Goal: Transaction & Acquisition: Subscribe to service/newsletter

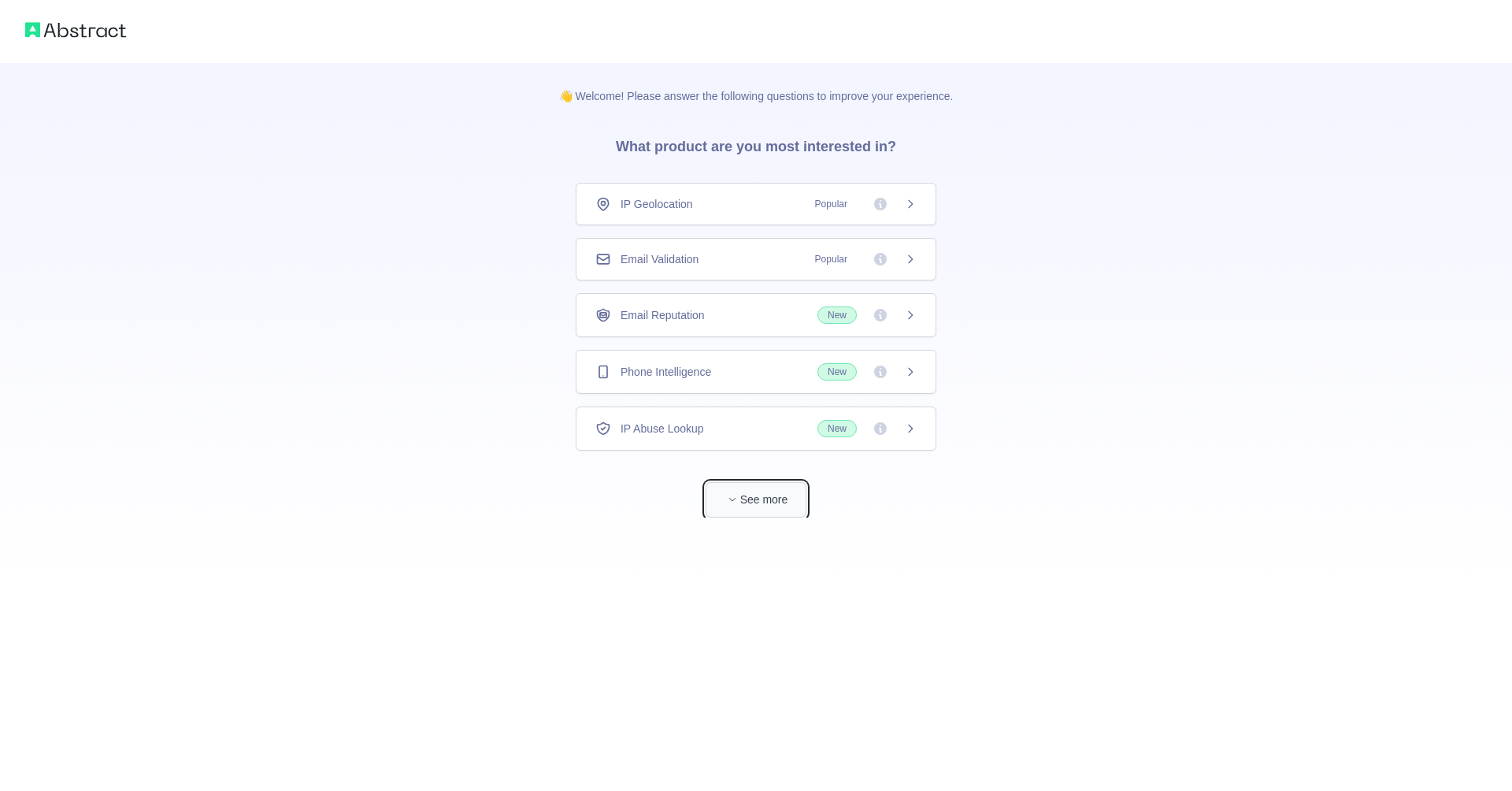
click at [739, 493] on span "button" at bounding box center [732, 499] width 16 height 16
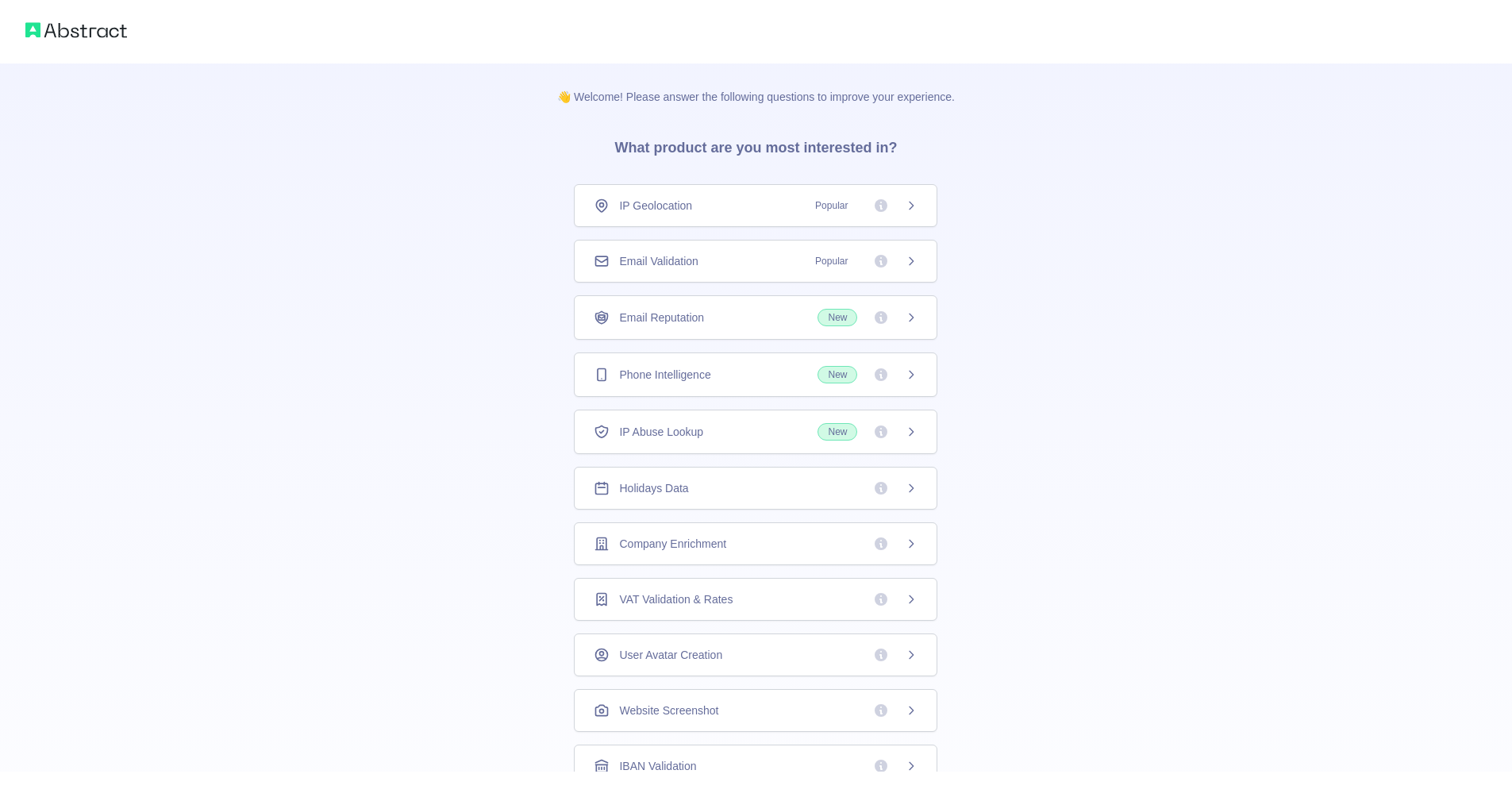
click at [718, 209] on div "IP Geolocation Popular" at bounding box center [756, 205] width 324 height 16
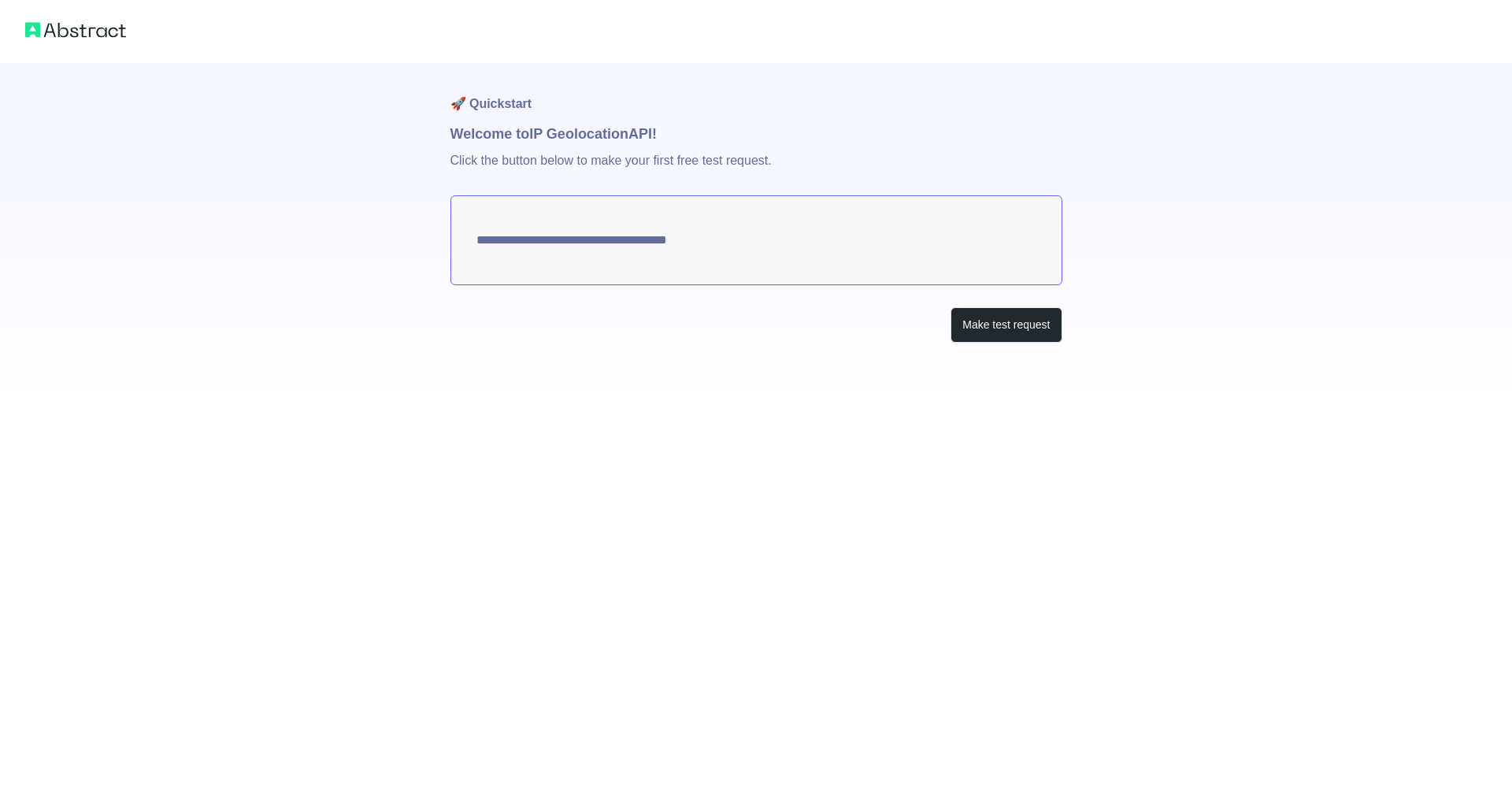
type textarea "**********"
click at [1000, 322] on button "Make test request" at bounding box center [1006, 325] width 111 height 35
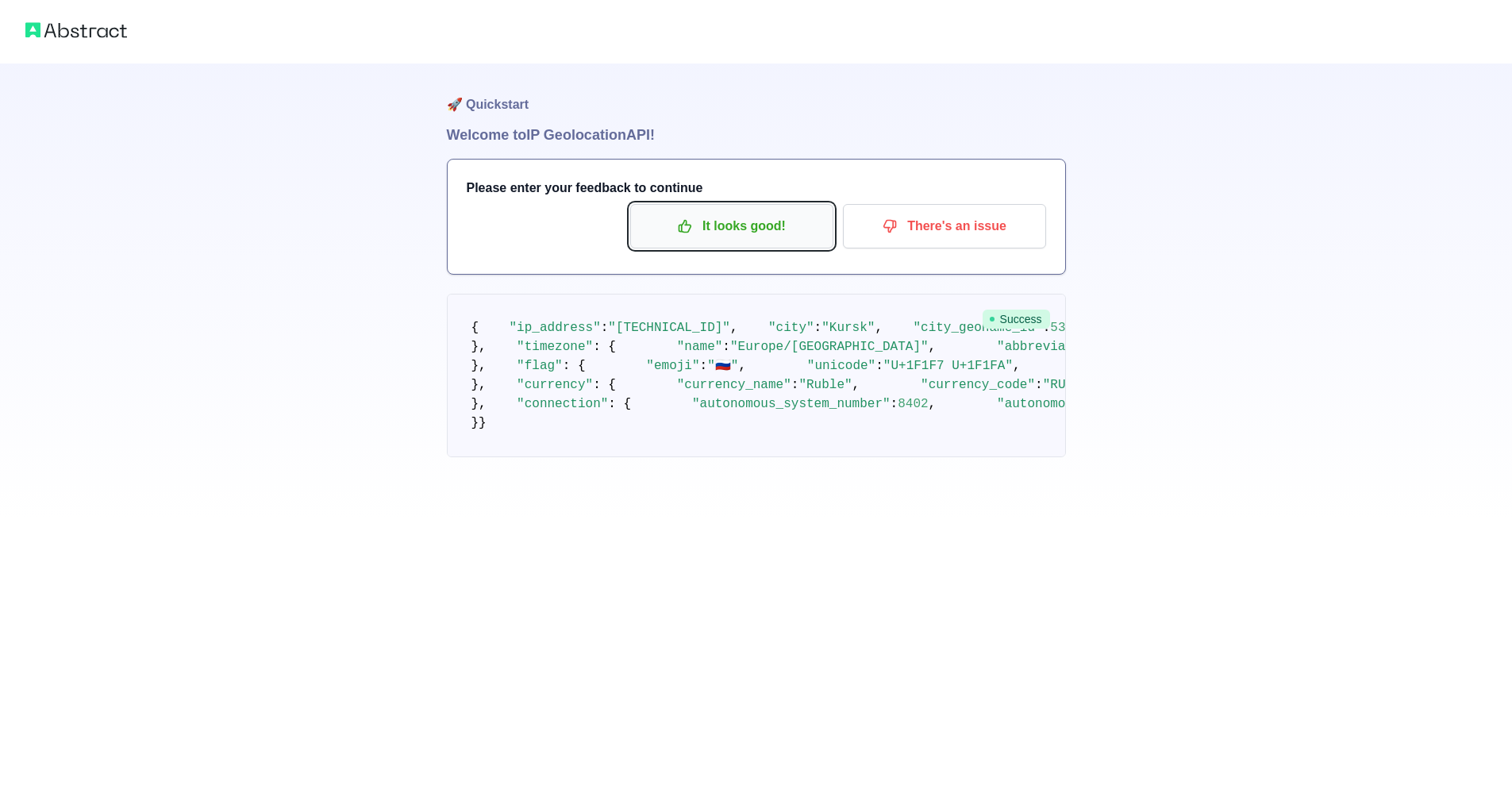
click at [691, 222] on icon "button" at bounding box center [684, 226] width 16 height 16
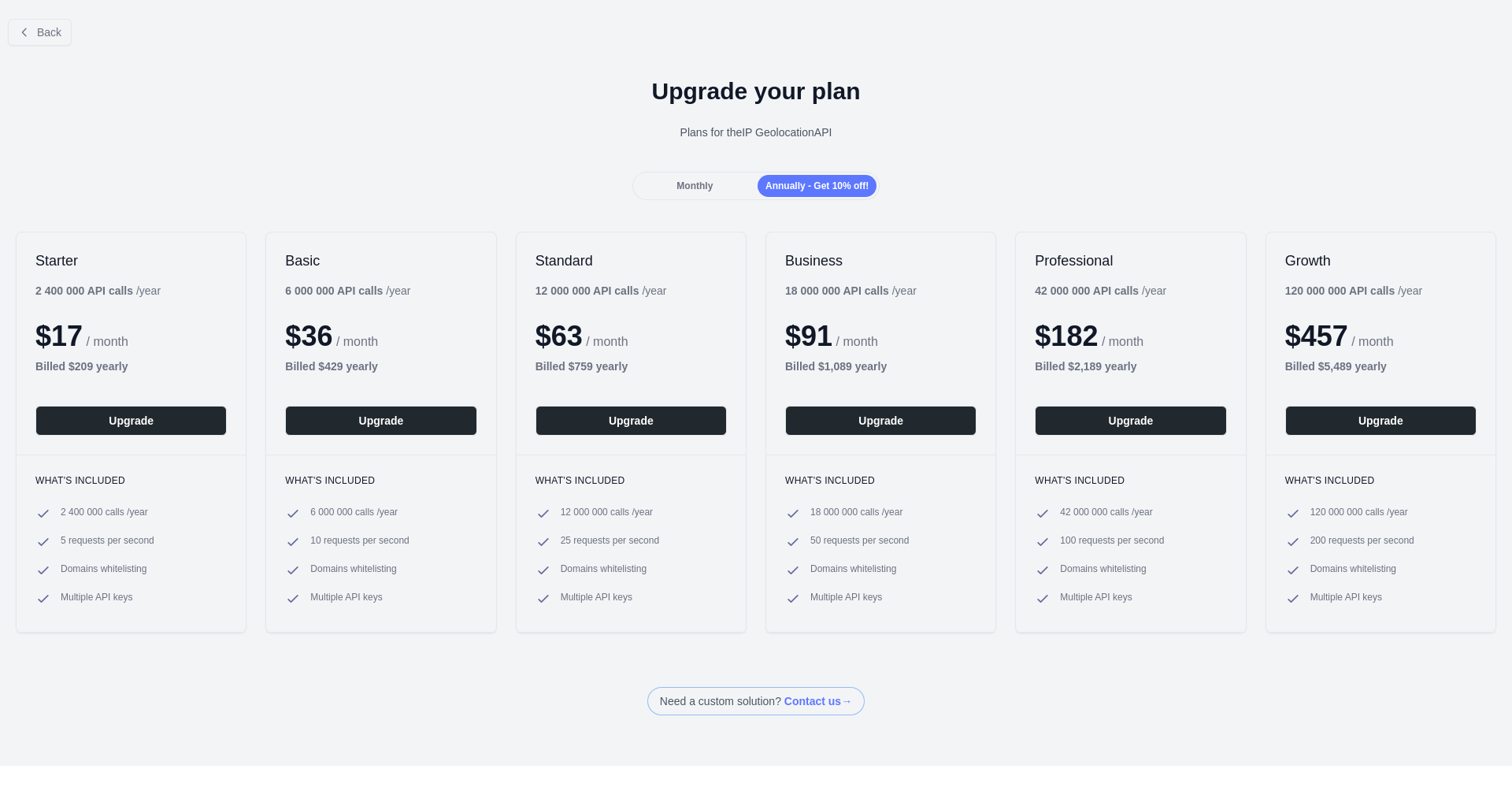
click at [712, 187] on div "Monthly" at bounding box center [695, 186] width 119 height 22
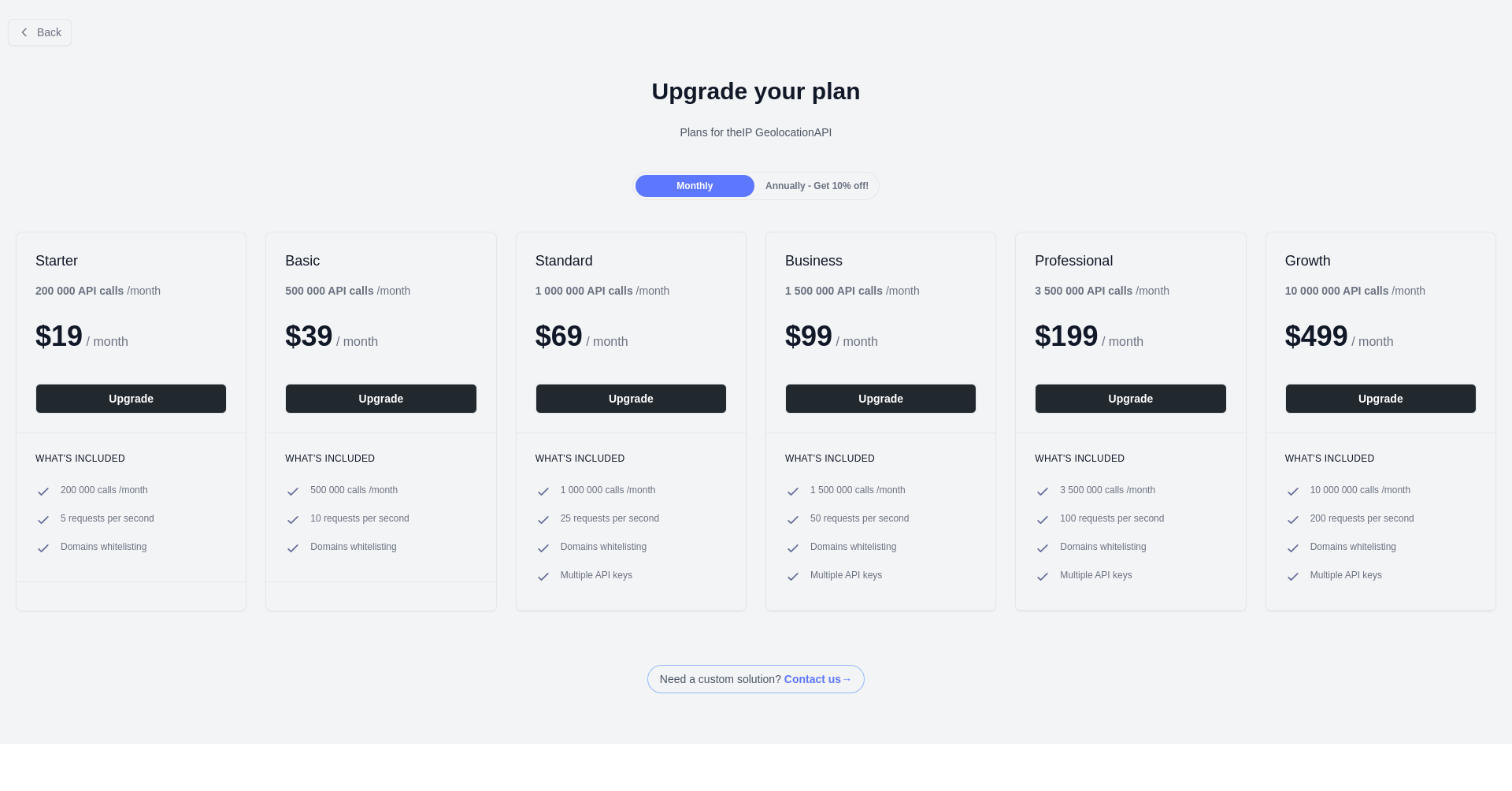
click at [824, 203] on div "Back Upgrade your plan Plans for the IP Geolocation API Monthly Annually - Get …" at bounding box center [756, 350] width 1512 height 687
click at [815, 185] on span "Annually - Get 10% off!" at bounding box center [817, 186] width 104 height 11
